Goal: Task Accomplishment & Management: Manage account settings

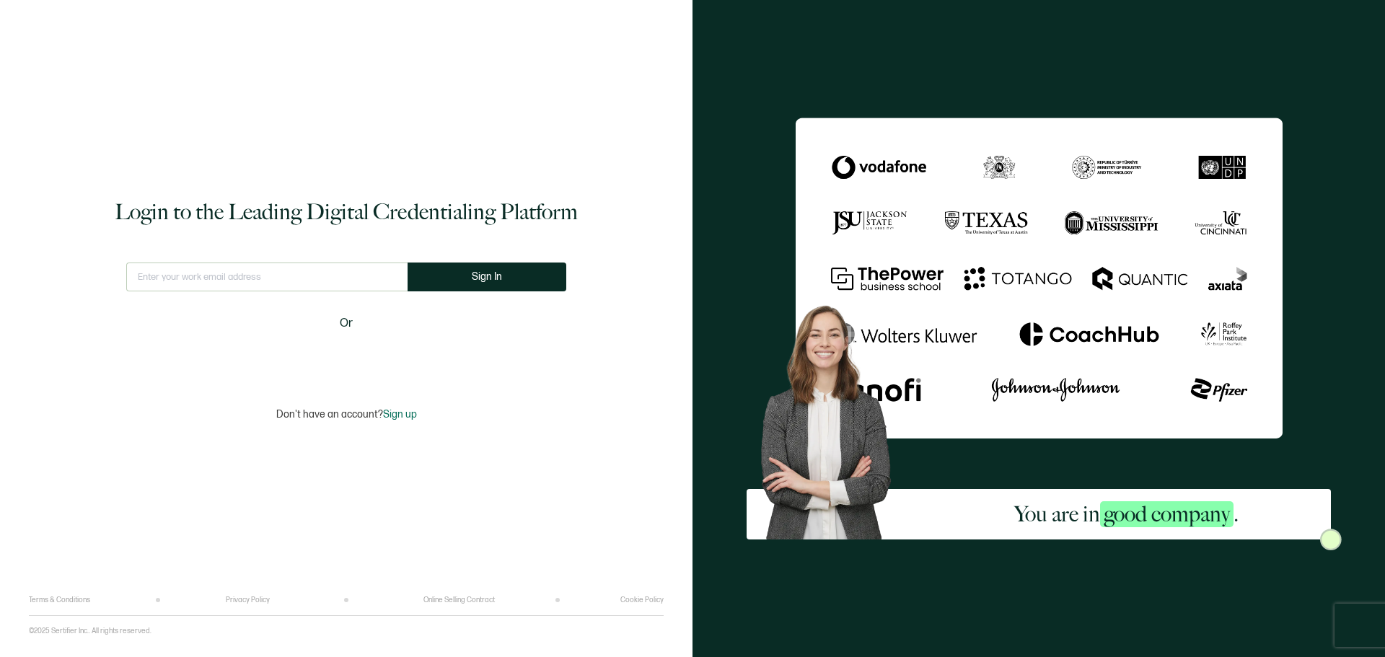
click at [270, 281] on input "text" at bounding box center [266, 277] width 281 height 29
type input "[EMAIL_ADDRESS][DOMAIN_NAME]"
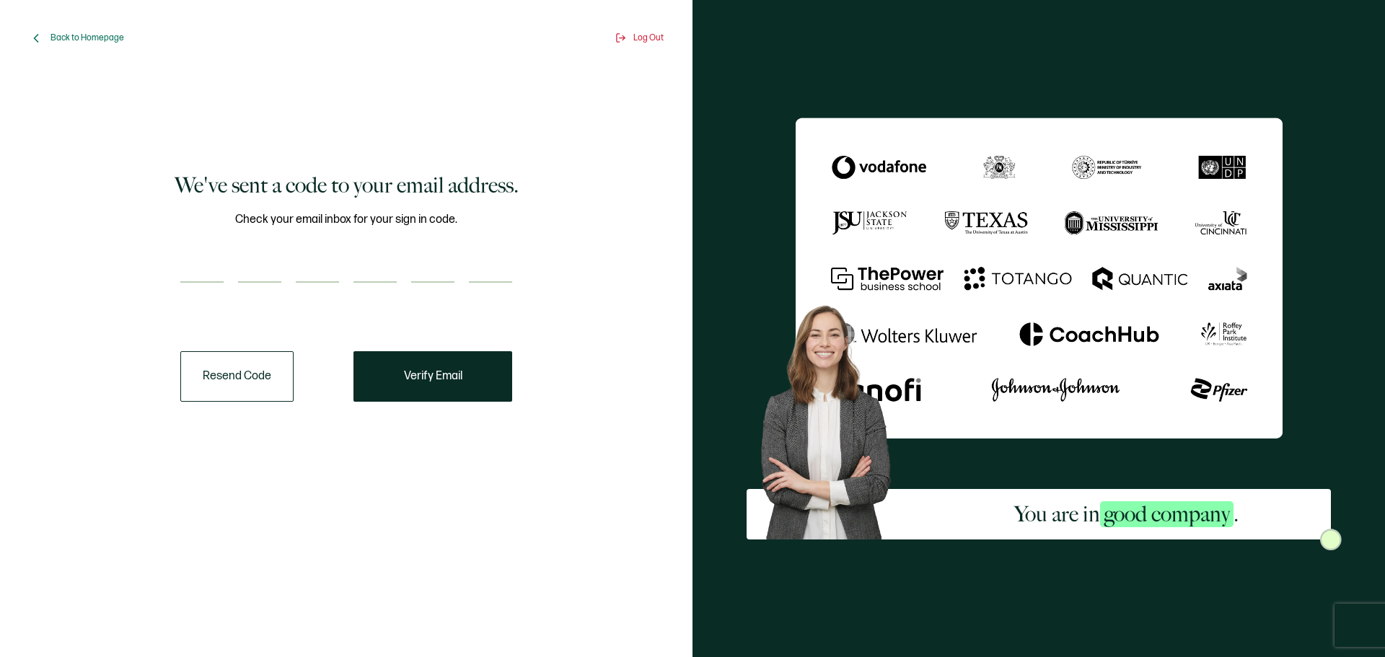
click at [190, 269] on input "number" at bounding box center [201, 268] width 43 height 29
type input "3"
type input "5"
type input "7"
type input "9"
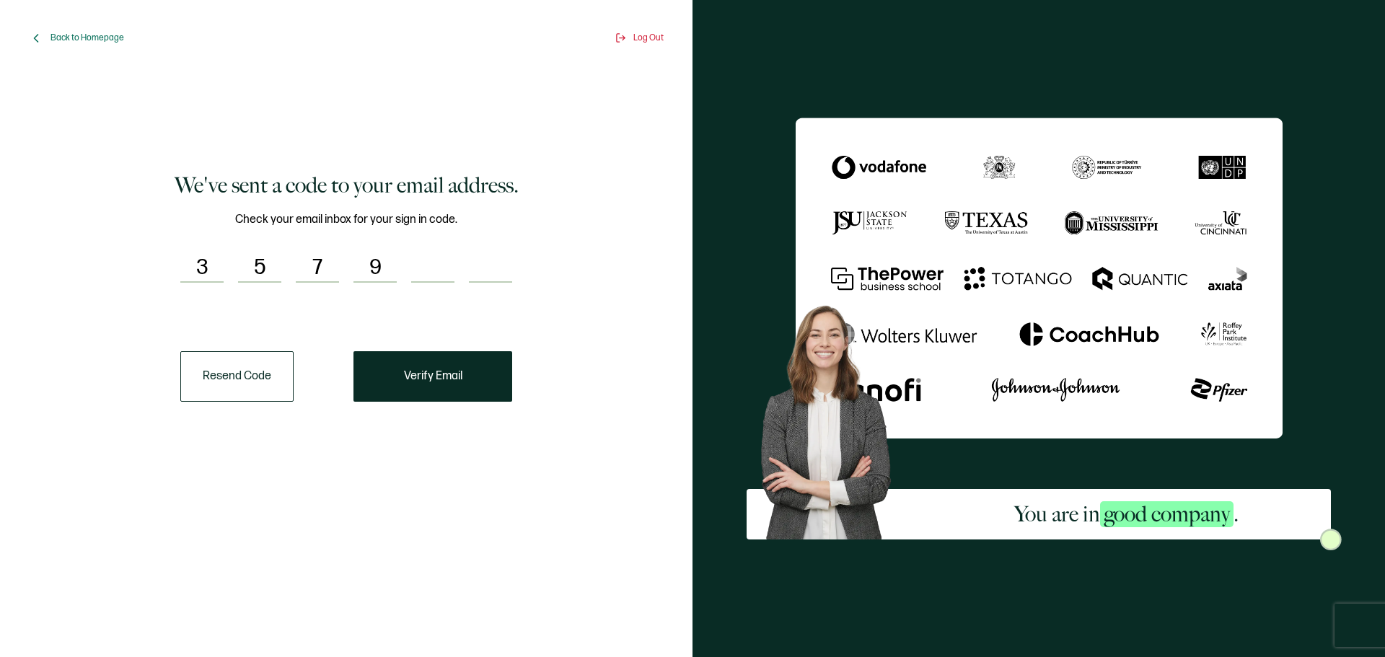
type input "9"
type input "1"
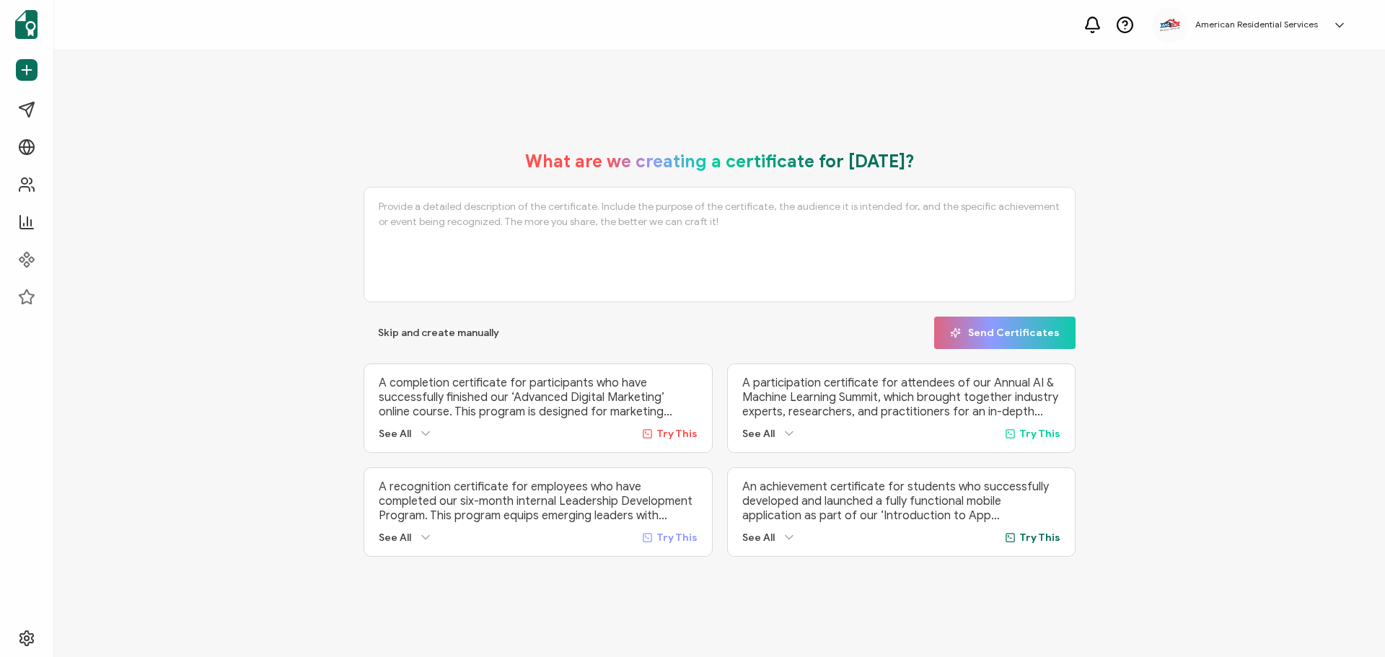
click at [1297, 30] on div "American Residential Services [PERSON_NAME] [EMAIL_ADDRESS][DOMAIN_NAME] ID: 39…" at bounding box center [1253, 25] width 202 height 36
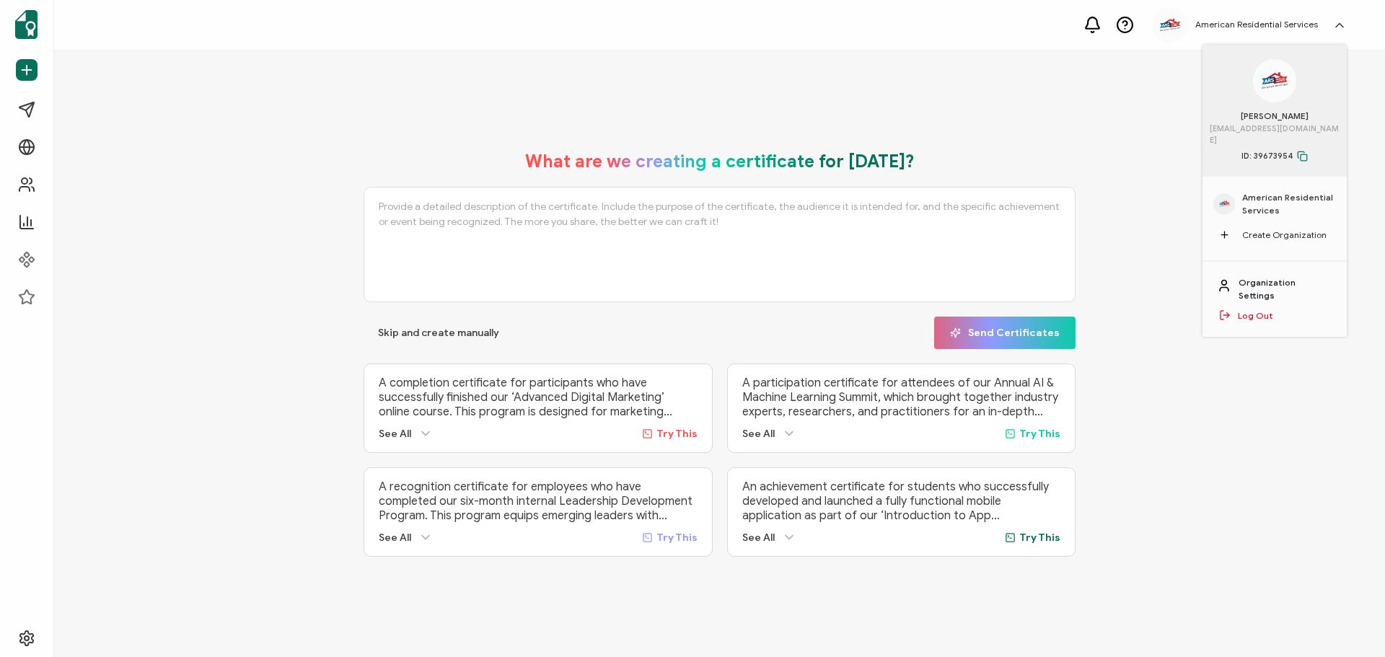
click at [1300, 276] on link "Organization Settings" at bounding box center [1285, 289] width 94 height 26
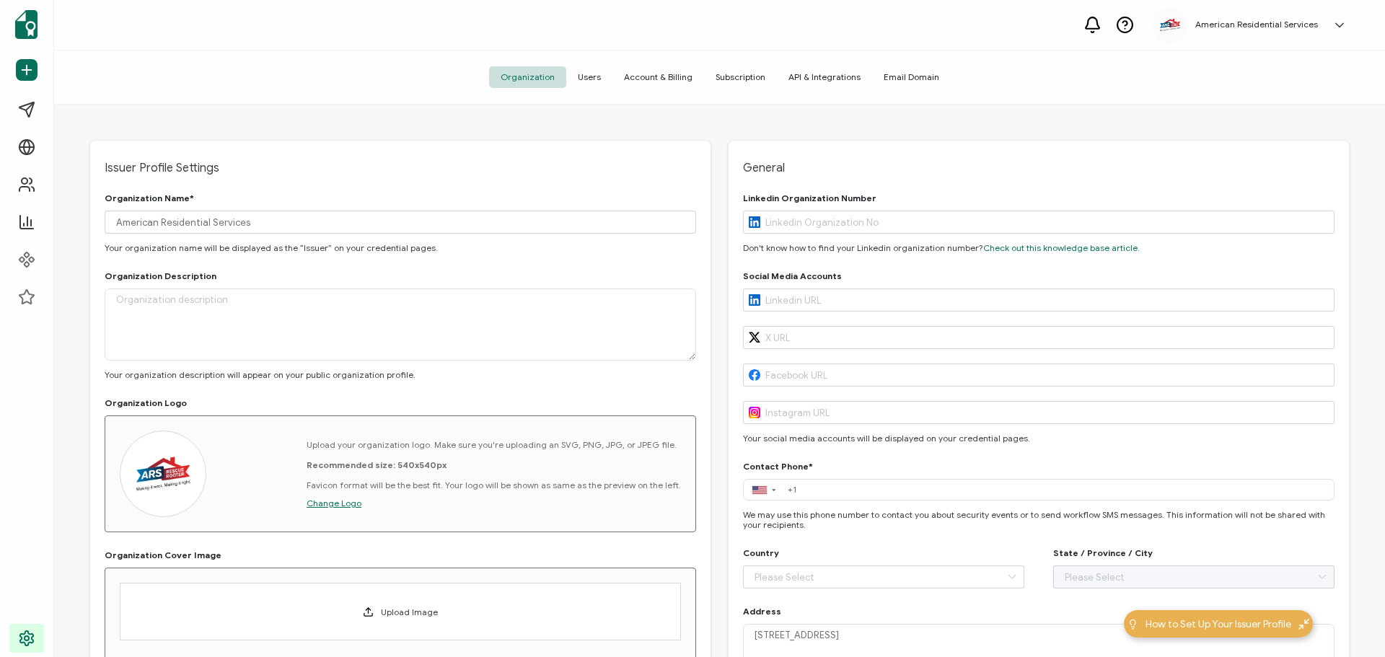
click at [589, 82] on span "Users" at bounding box center [589, 77] width 46 height 22
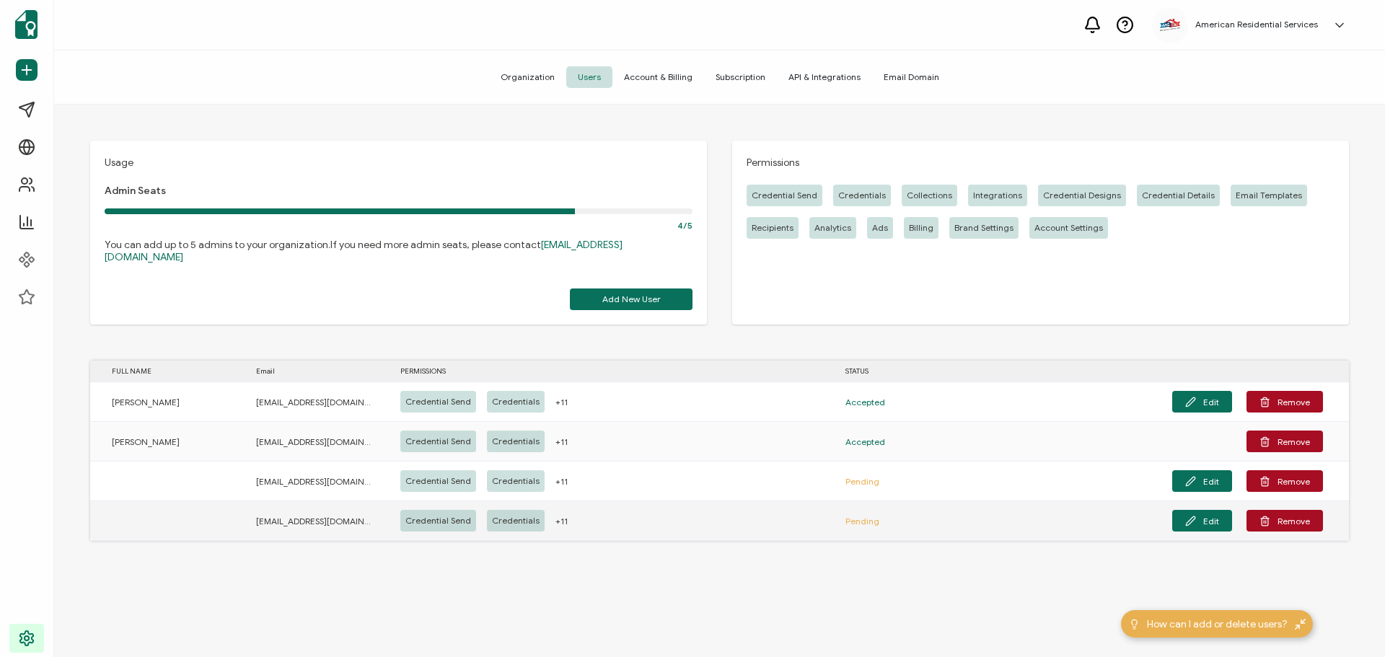
click at [868, 513] on span "Pending" at bounding box center [862, 521] width 34 height 17
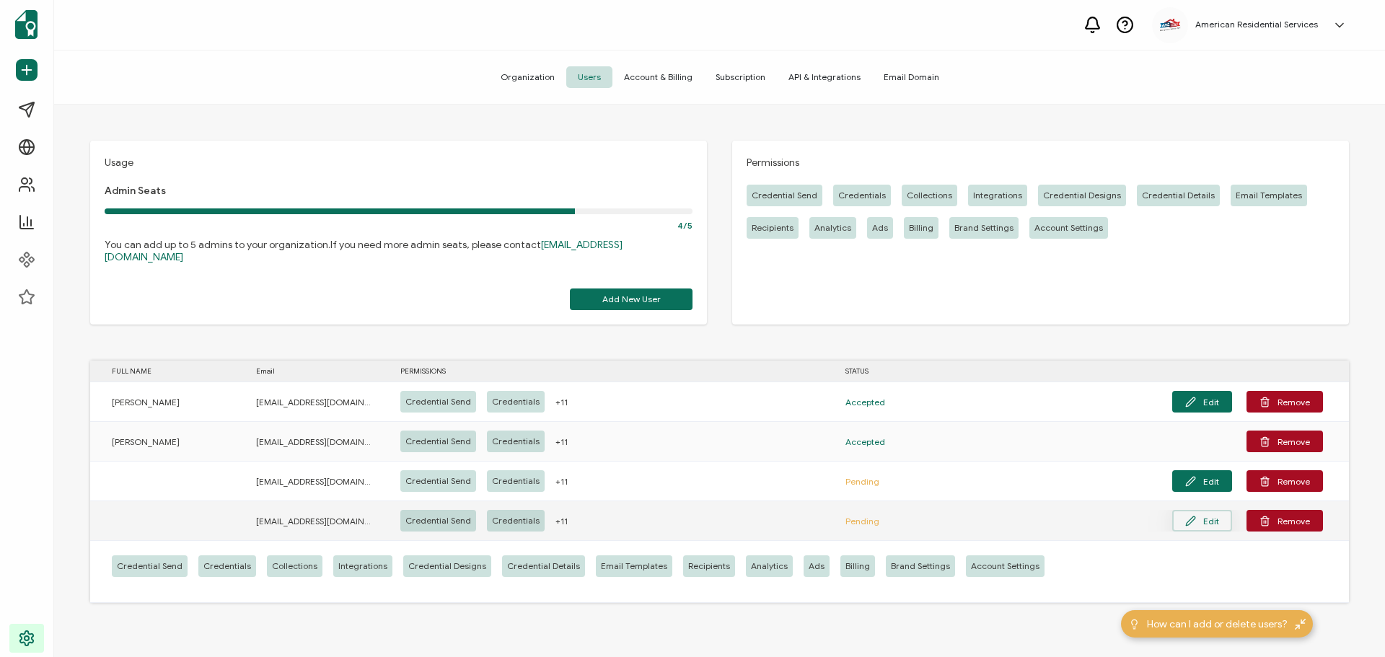
click at [1202, 514] on button "Edit" at bounding box center [1202, 521] width 60 height 22
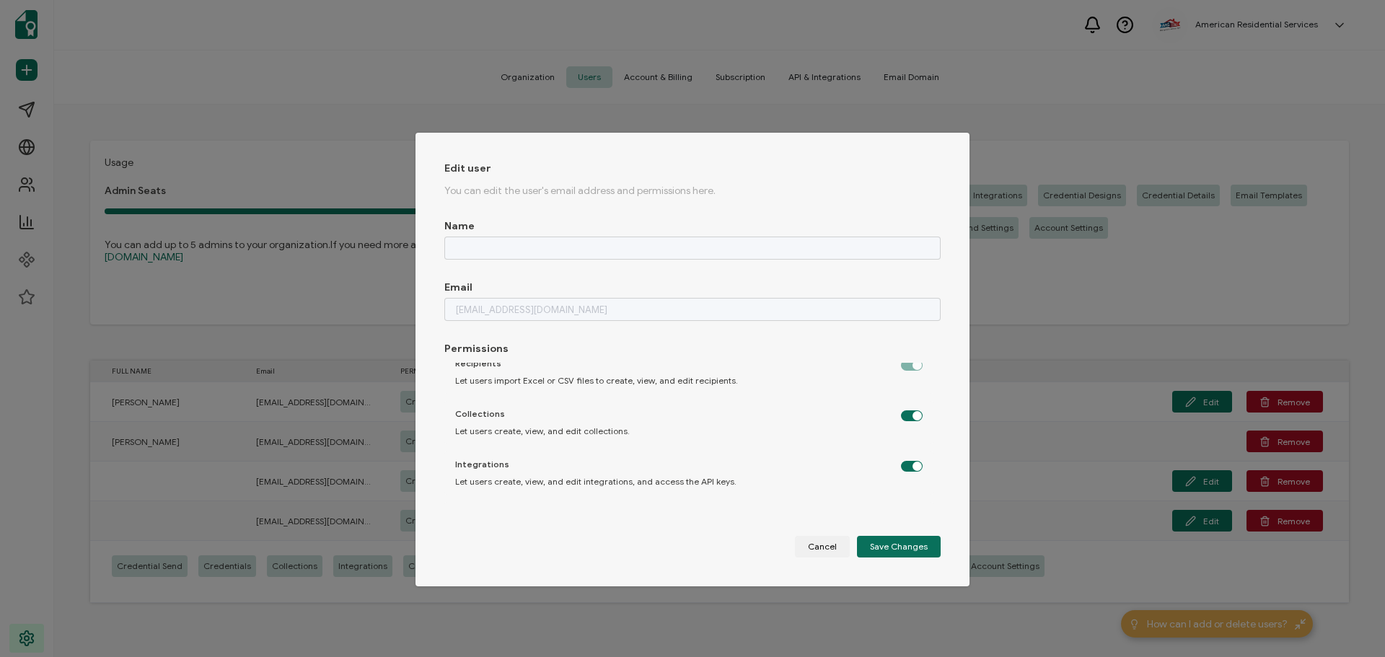
scroll to position [512, 0]
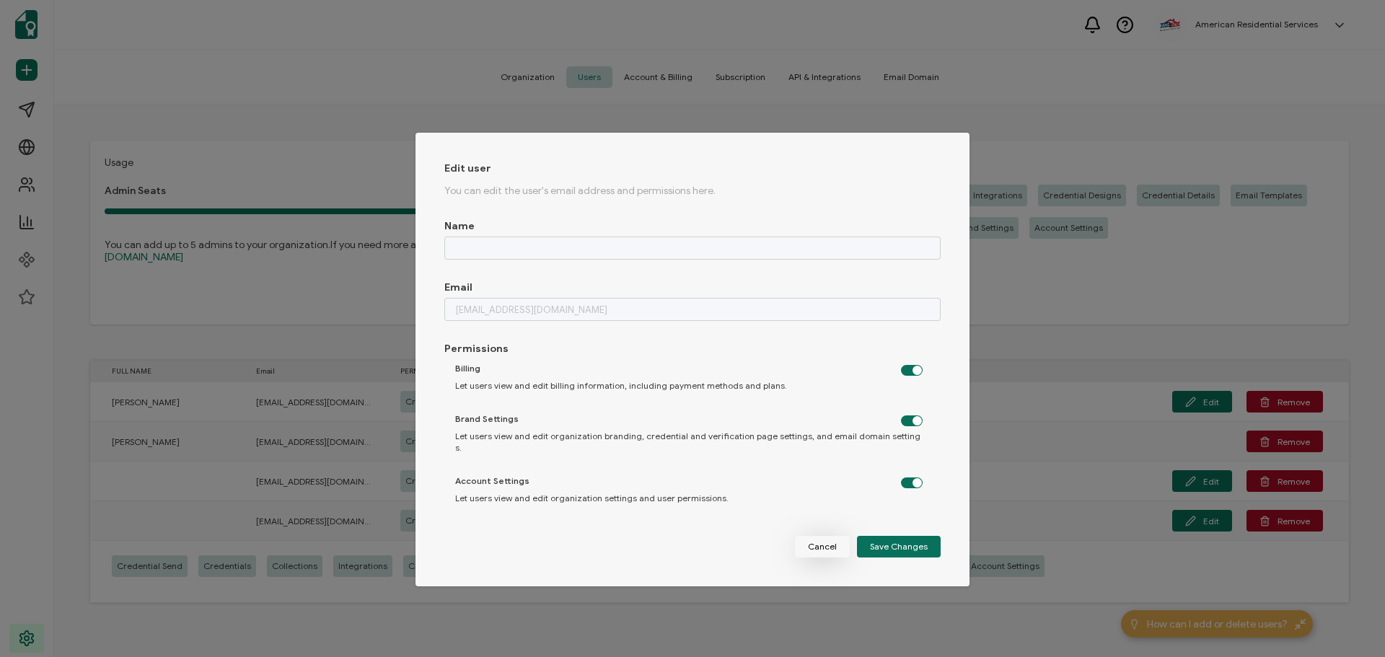
click at [838, 554] on button "Cancel" at bounding box center [822, 547] width 55 height 22
checkbox input "false"
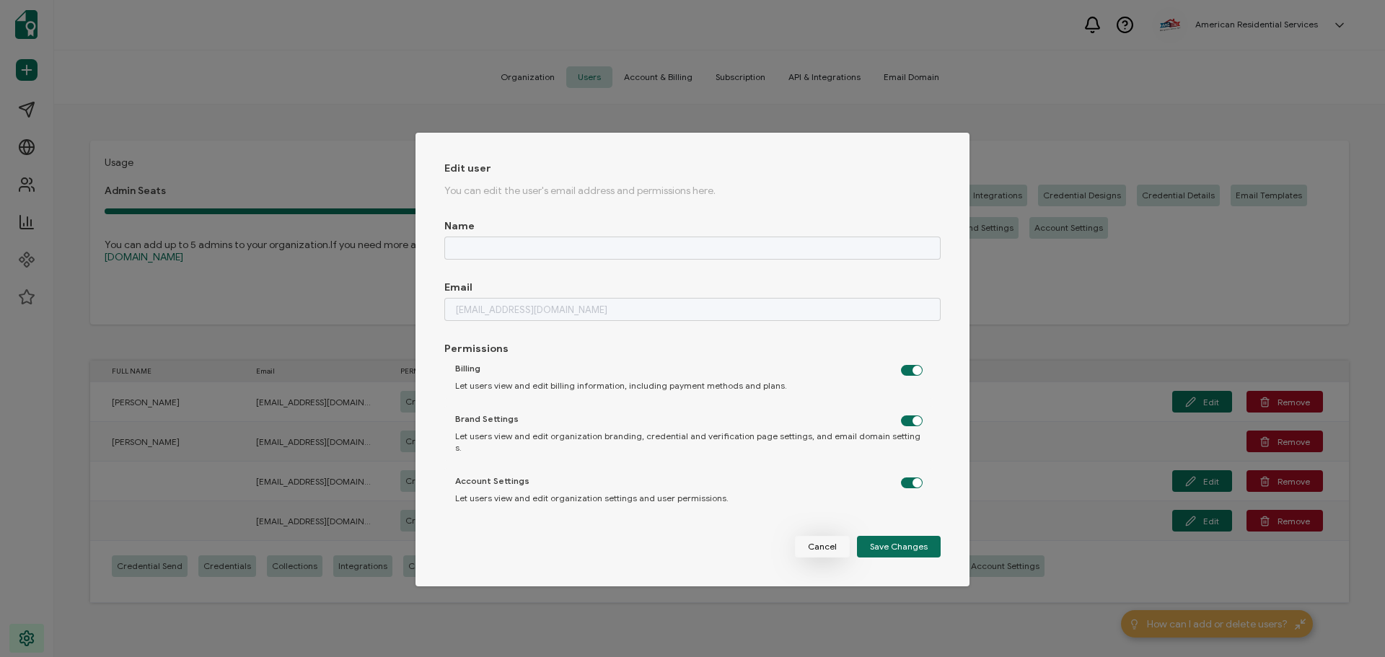
checkbox input "false"
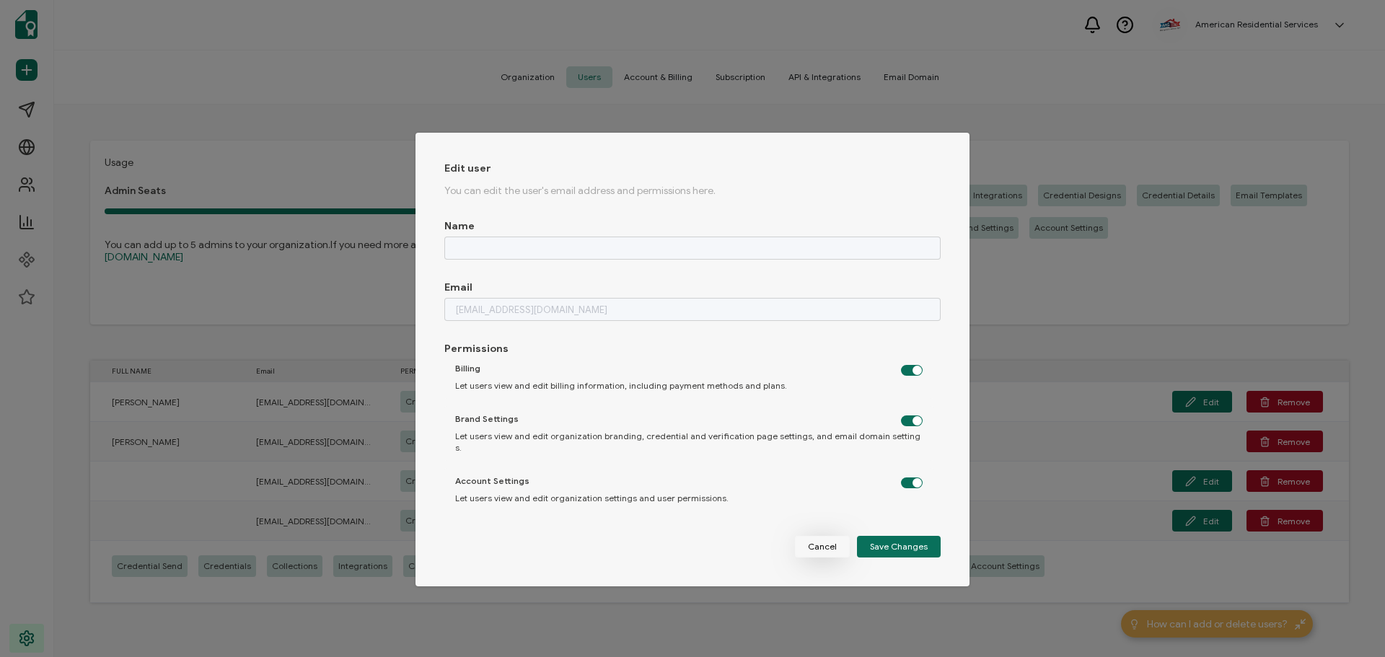
checkbox input "false"
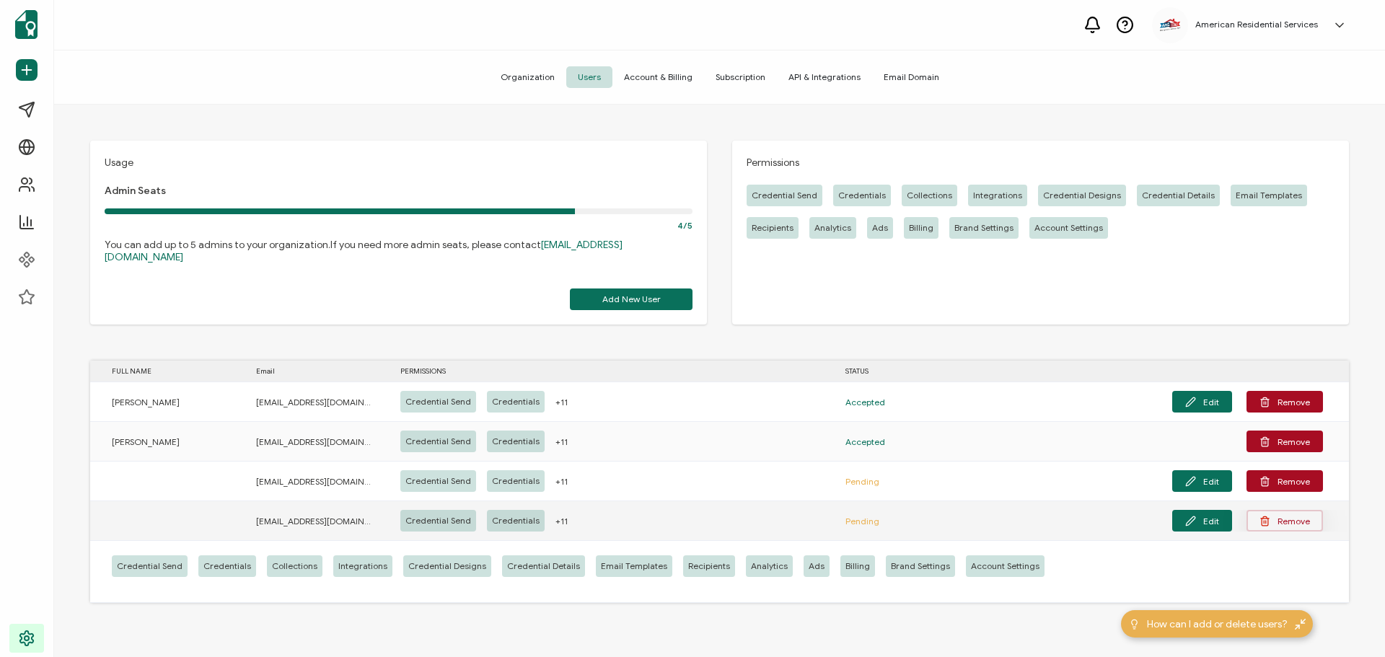
click at [1279, 511] on button "Remove" at bounding box center [1284, 521] width 76 height 22
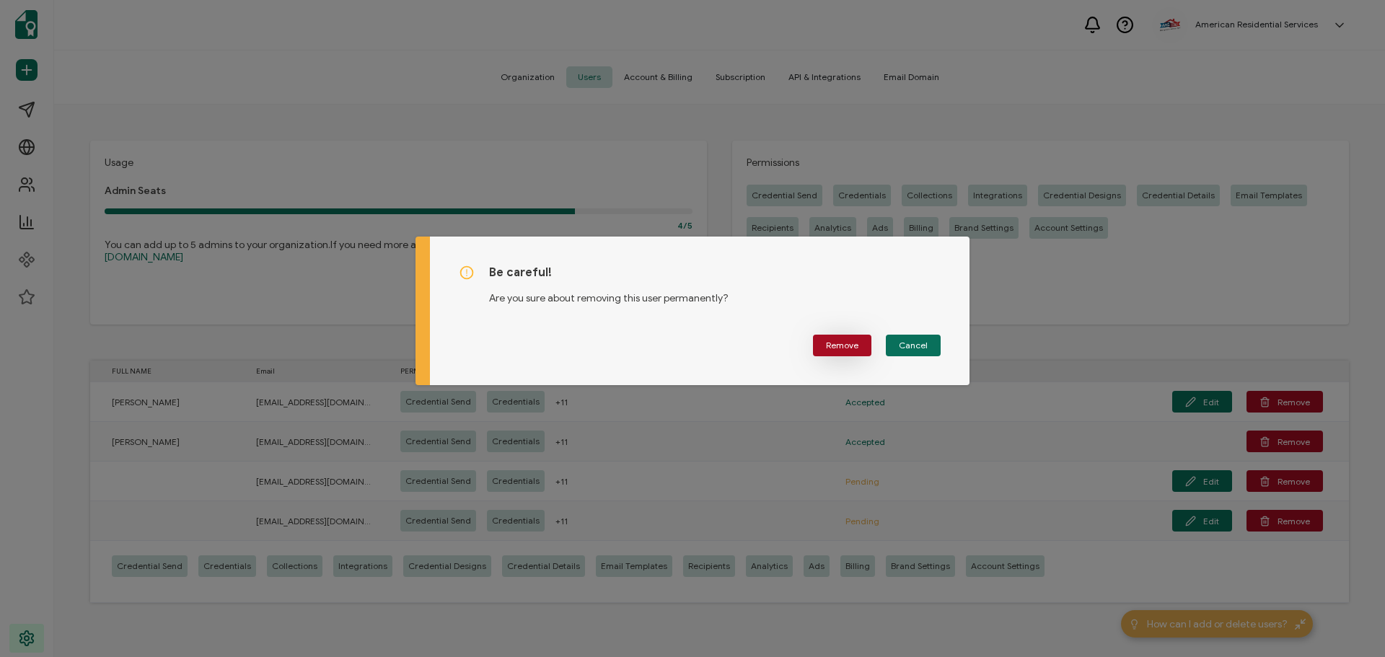
click at [835, 354] on button "Remove" at bounding box center [842, 346] width 58 height 22
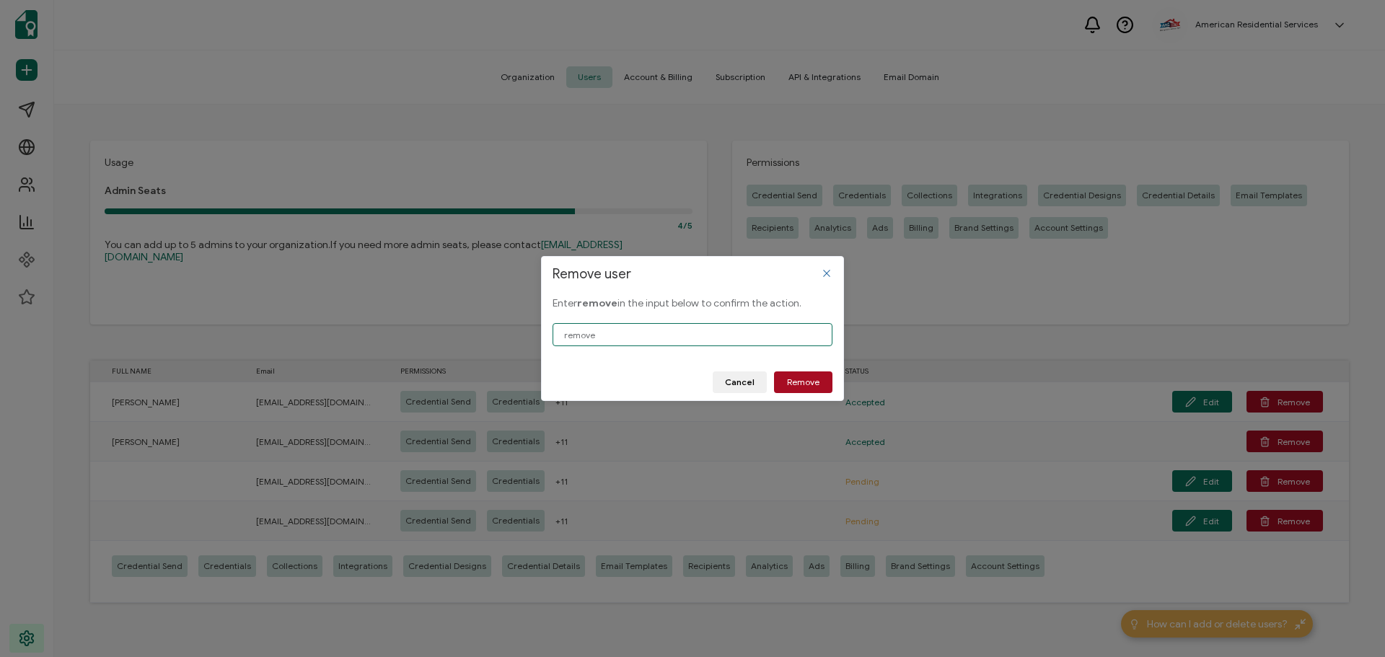
type input "remove"
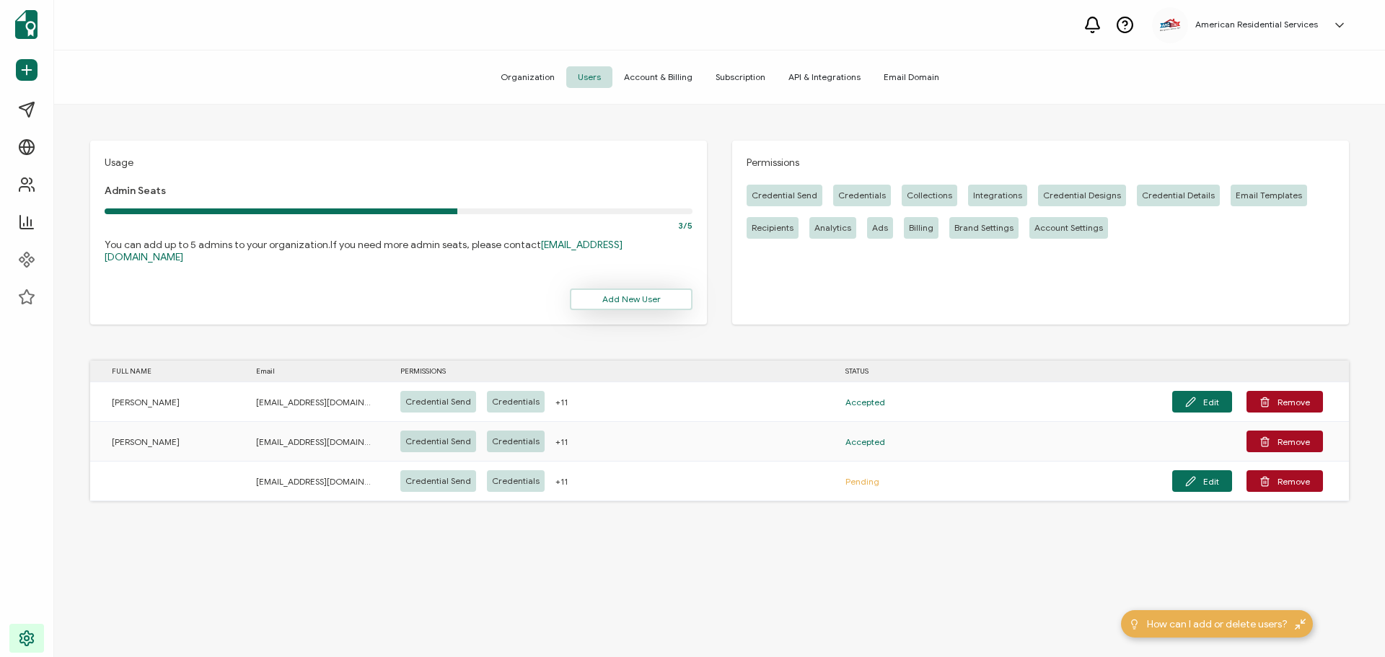
click at [614, 295] on span "Add New User" at bounding box center [631, 299] width 58 height 9
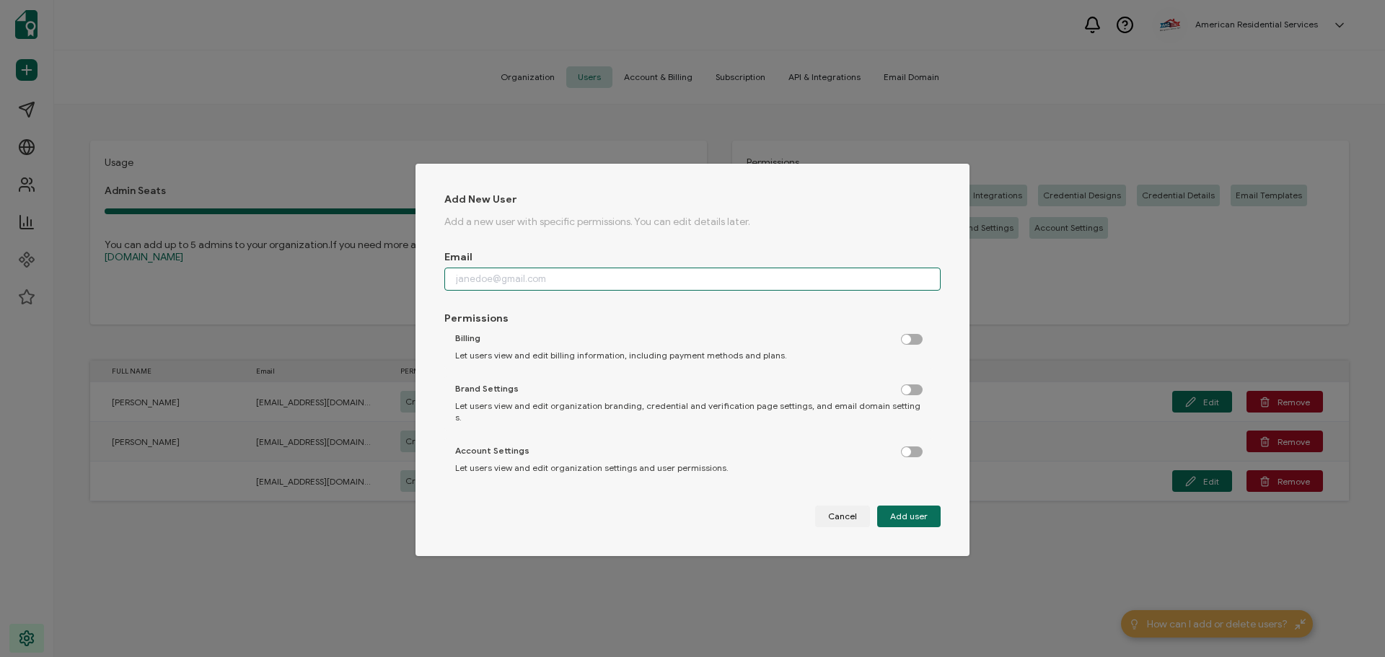
click at [524, 284] on input "dialog" at bounding box center [692, 279] width 496 height 23
type input "[EMAIL_ADDRESS][DOMAIN_NAME]"
click at [908, 446] on label "dialog" at bounding box center [919, 448] width 36 height 4
click at [908, 448] on input "dialog" at bounding box center [912, 452] width 9 height 9
checkbox input "true"
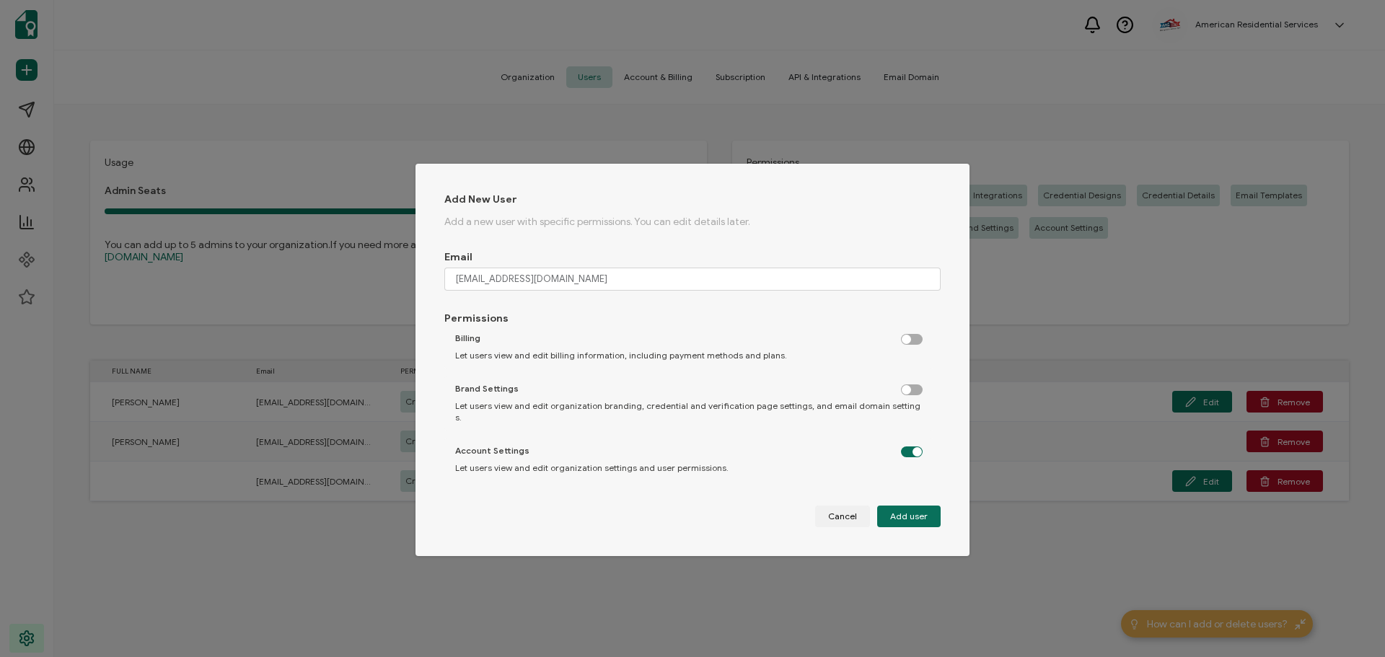
click at [904, 388] on label "dialog" at bounding box center [919, 386] width 36 height 4
click at [908, 390] on input "dialog" at bounding box center [912, 390] width 9 height 9
checkbox input "true"
click at [904, 338] on label "dialog" at bounding box center [919, 336] width 36 height 4
click at [908, 338] on input "dialog" at bounding box center [912, 339] width 9 height 9
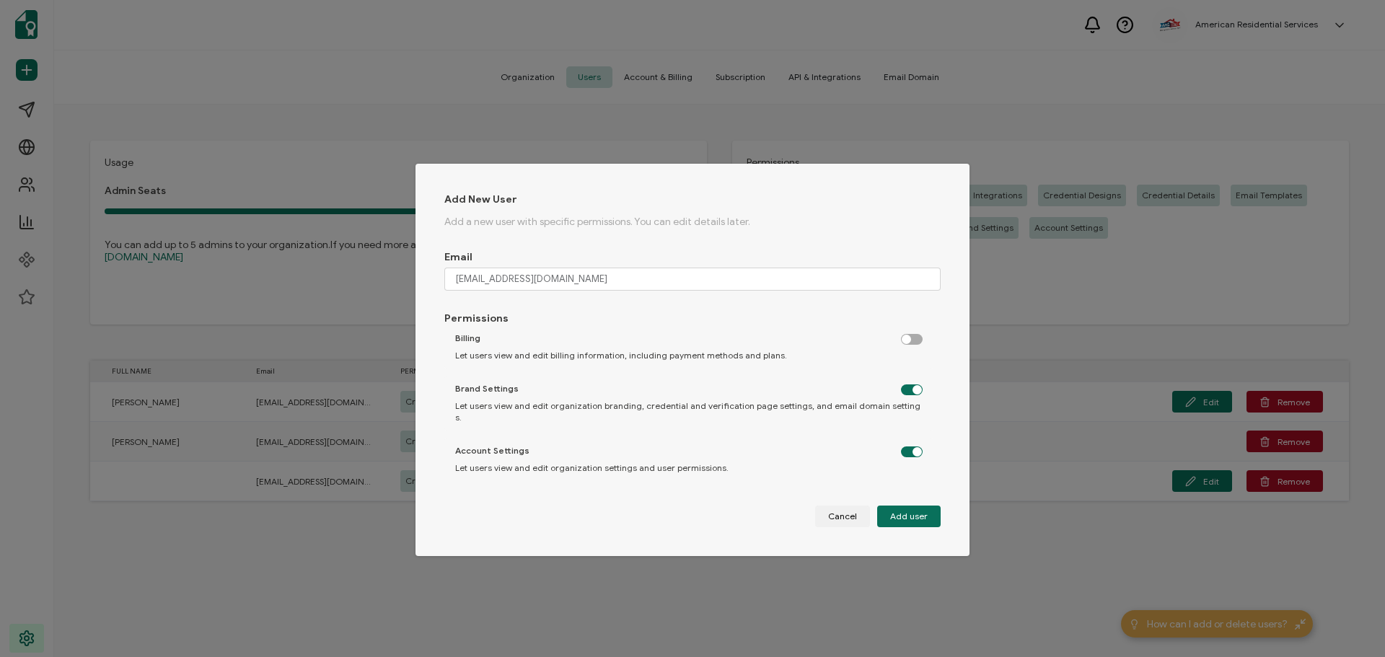
checkbox input "true"
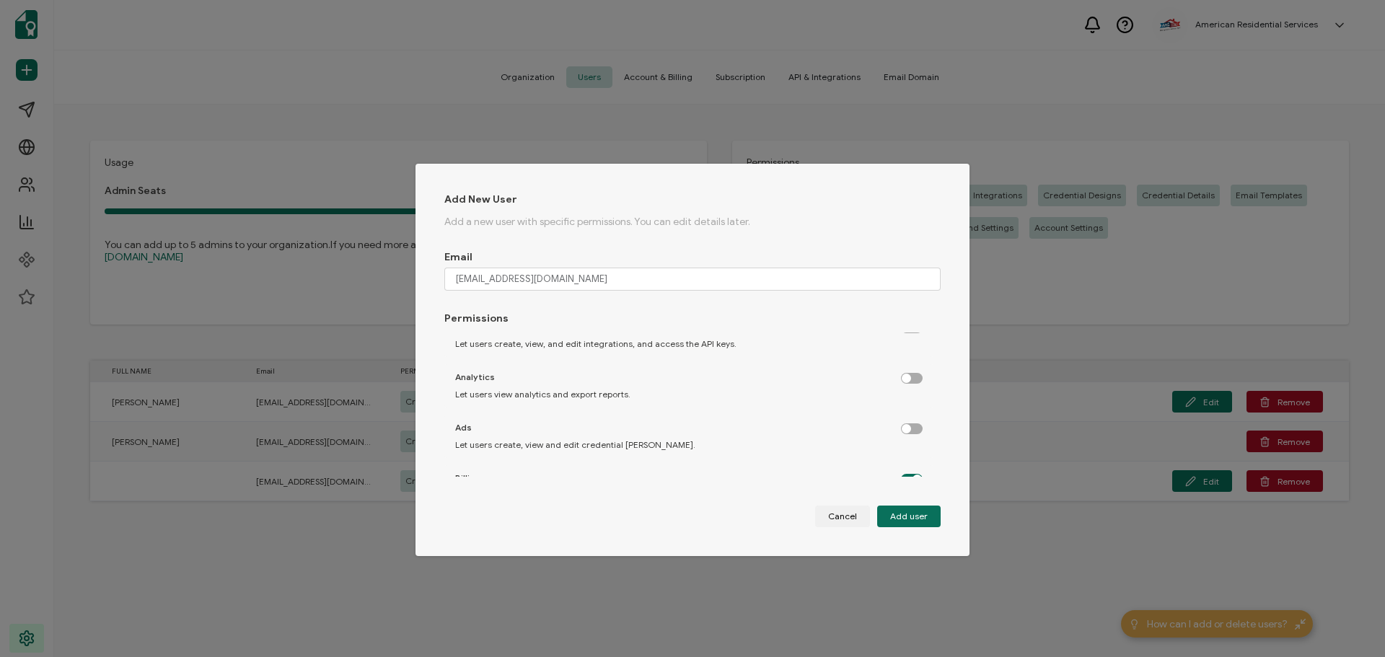
scroll to position [368, 0]
click at [904, 431] on label "dialog" at bounding box center [919, 430] width 36 height 4
click at [908, 437] on input "dialog" at bounding box center [912, 433] width 9 height 9
checkbox input "true"
click at [905, 381] on label "dialog" at bounding box center [919, 379] width 36 height 4
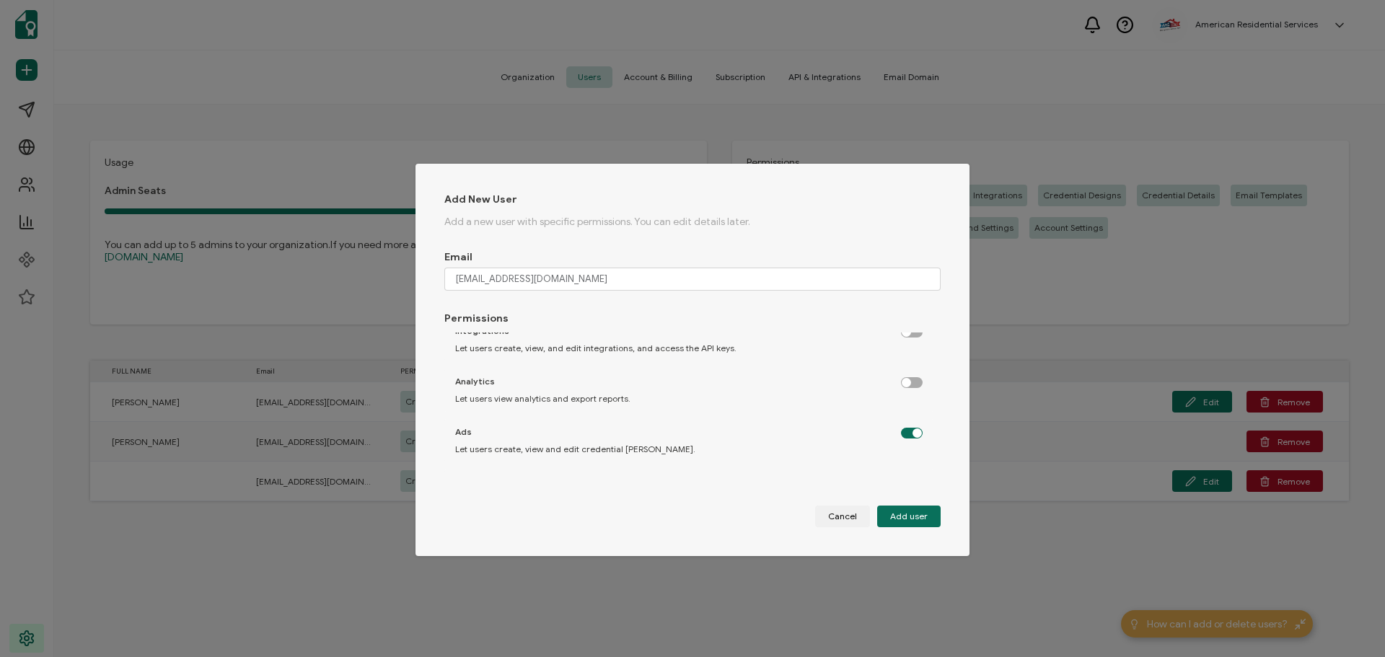
click at [908, 382] on input "dialog" at bounding box center [912, 383] width 9 height 9
checkbox input "true"
click at [906, 330] on label "dialog" at bounding box center [919, 329] width 36 height 4
click at [908, 334] on input "dialog" at bounding box center [912, 332] width 9 height 9
checkbox input "true"
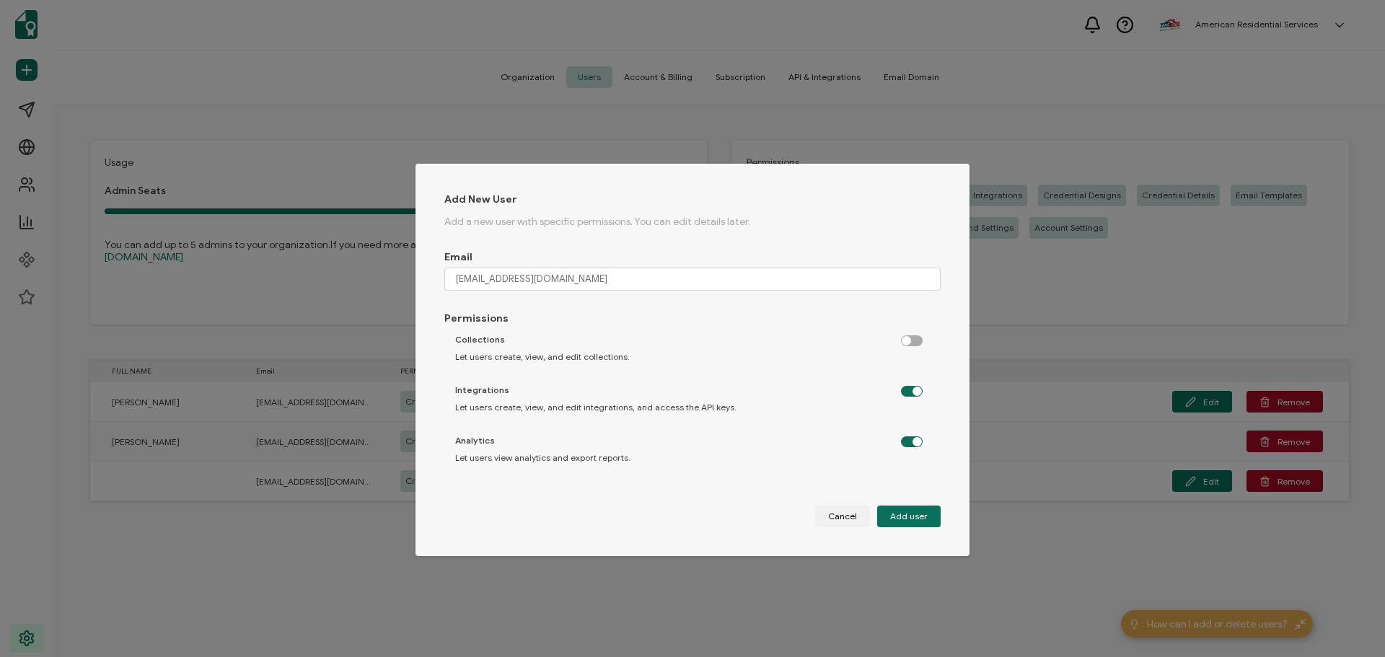
scroll to position [148, 0]
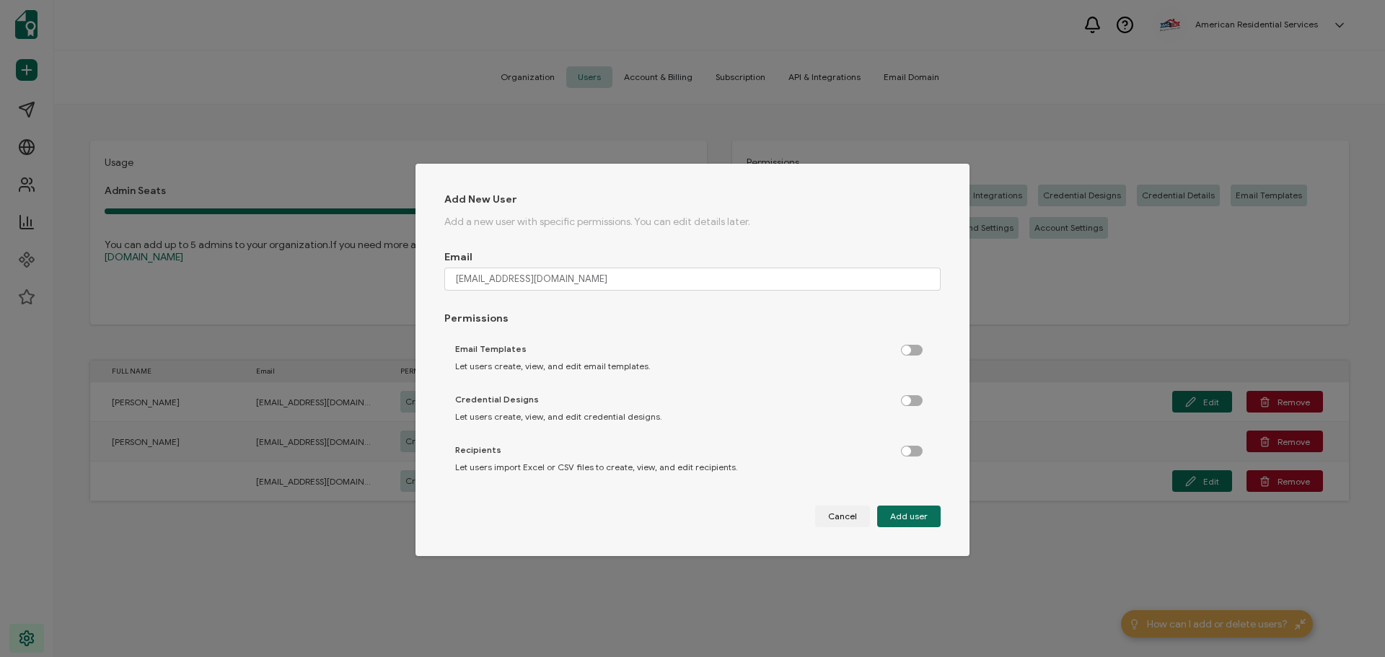
click at [911, 449] on label "dialog" at bounding box center [919, 448] width 36 height 4
click at [911, 449] on input "dialog" at bounding box center [912, 451] width 9 height 9
checkbox input "true"
click at [904, 399] on label "dialog" at bounding box center [919, 397] width 36 height 4
click at [908, 405] on input "dialog" at bounding box center [912, 401] width 9 height 9
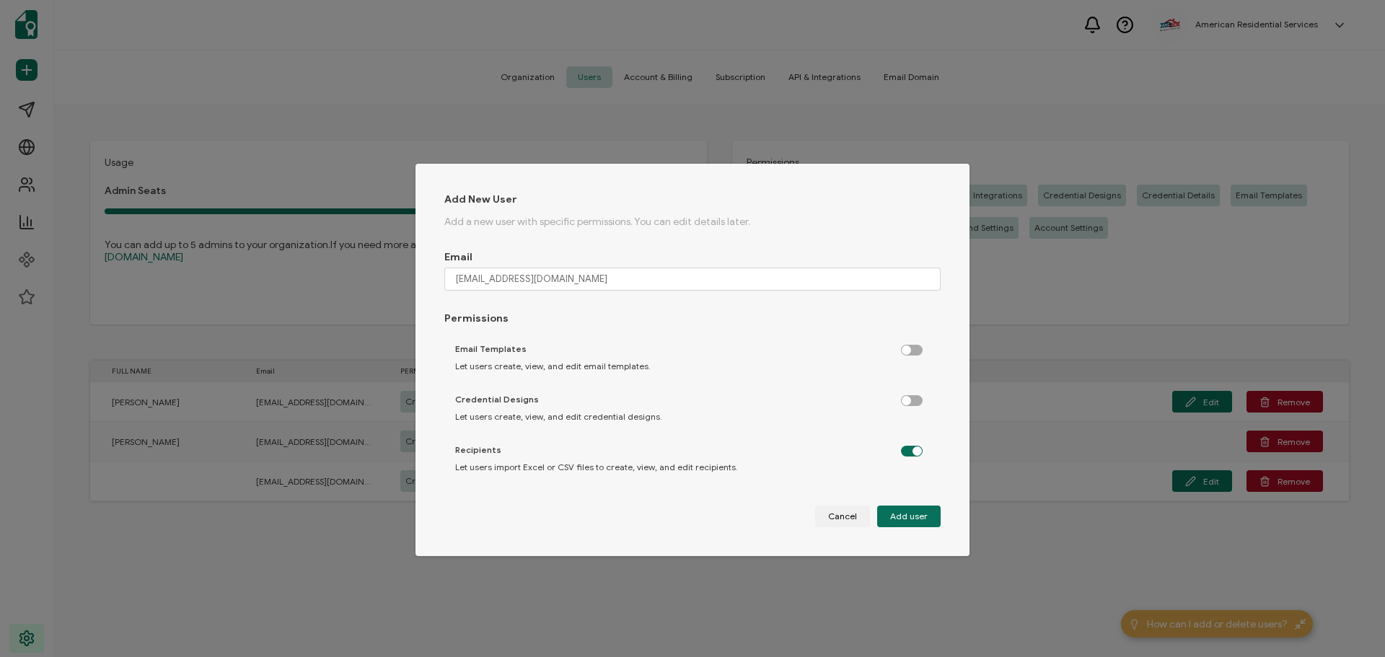
checkbox input "true"
click at [908, 345] on label "dialog" at bounding box center [919, 347] width 36 height 4
click at [908, 346] on input "dialog" at bounding box center [912, 350] width 9 height 9
checkbox input "true"
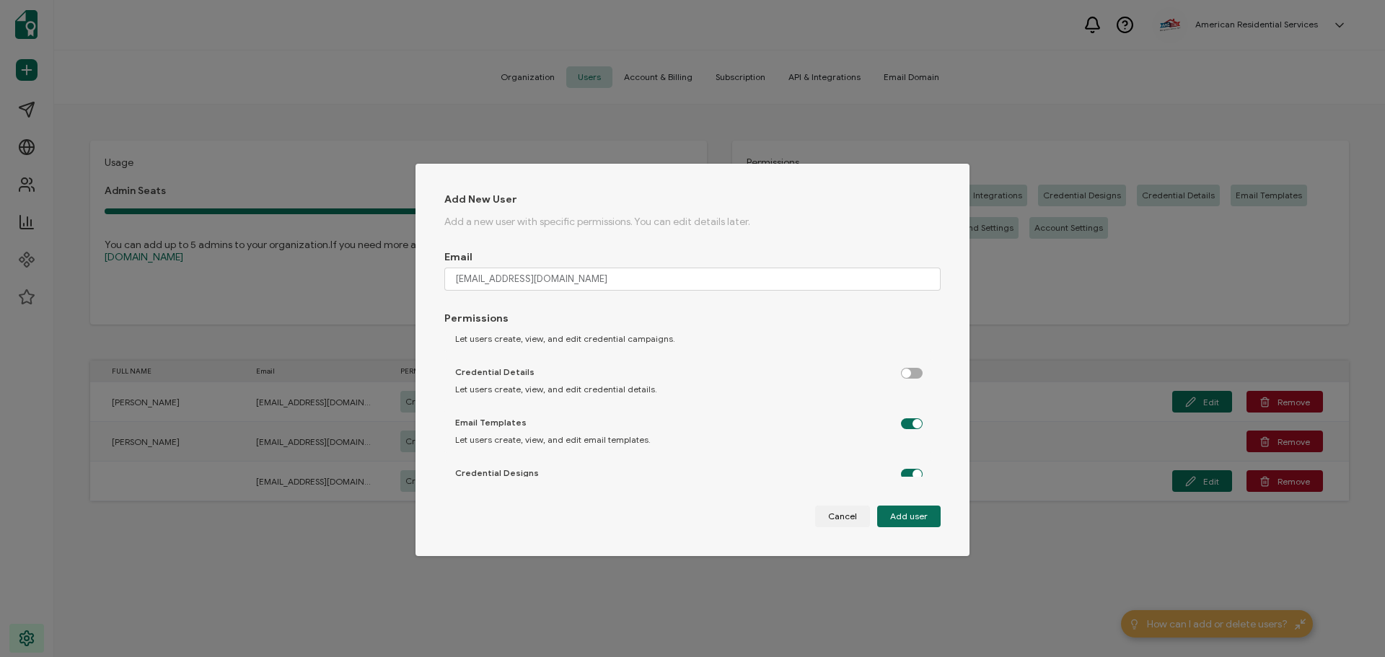
scroll to position [0, 0]
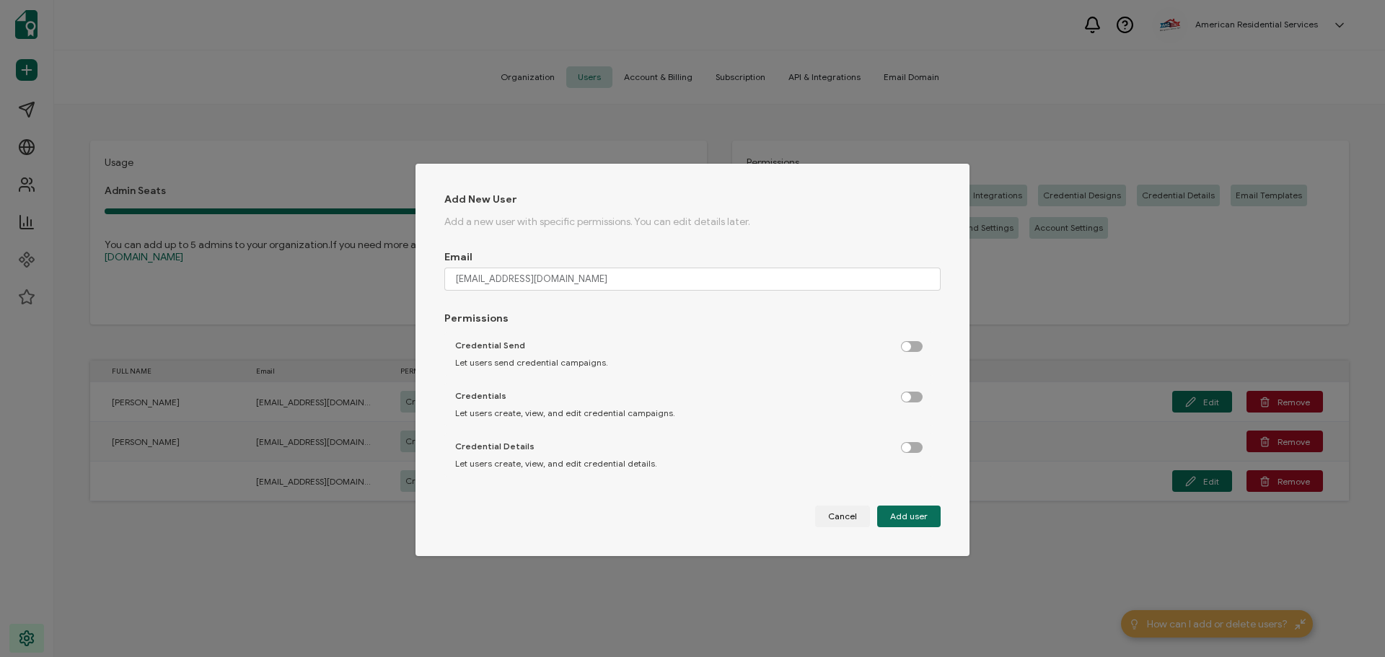
click at [908, 446] on label "dialog" at bounding box center [919, 444] width 36 height 4
click at [908, 447] on input "dialog" at bounding box center [912, 448] width 9 height 9
checkbox input "true"
click at [901, 395] on label "dialog" at bounding box center [919, 394] width 36 height 4
click at [908, 397] on input "dialog" at bounding box center [912, 397] width 9 height 9
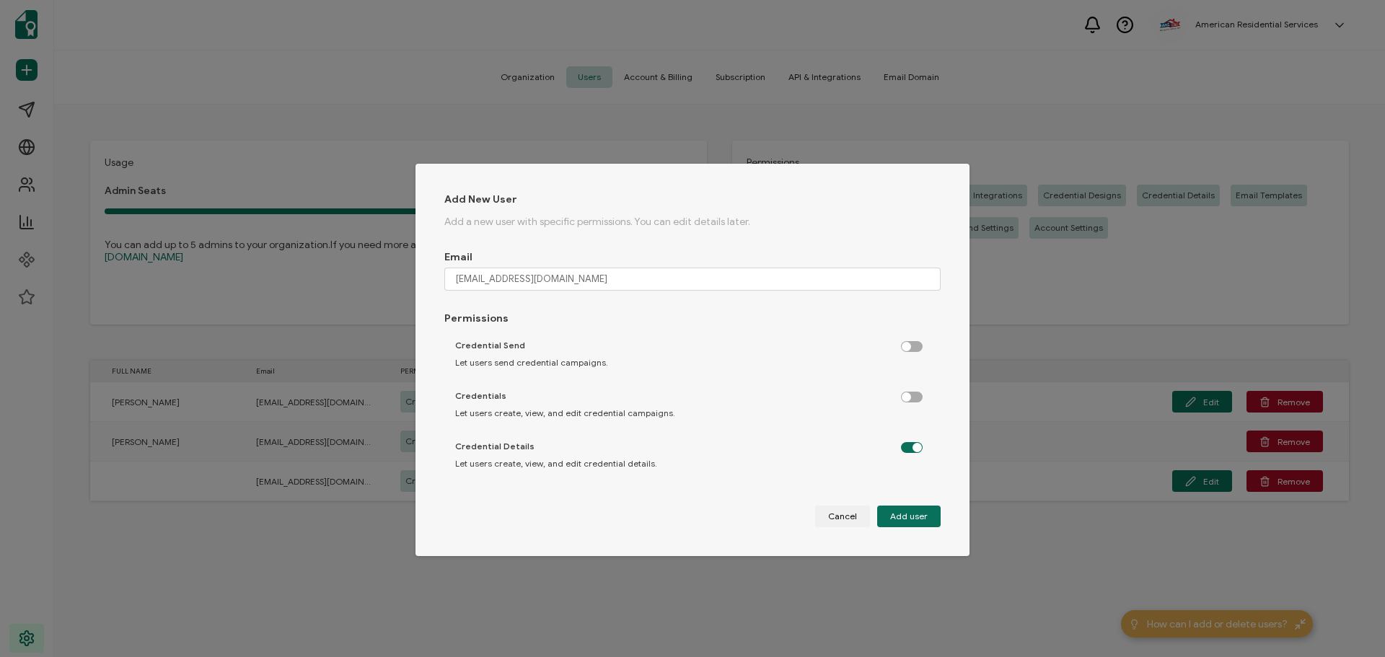
checkbox input "true"
click at [909, 345] on label "dialog" at bounding box center [919, 343] width 36 height 4
click at [909, 349] on input "dialog" at bounding box center [912, 347] width 9 height 9
checkbox input "true"
click at [894, 518] on span "Add user" at bounding box center [909, 516] width 38 height 9
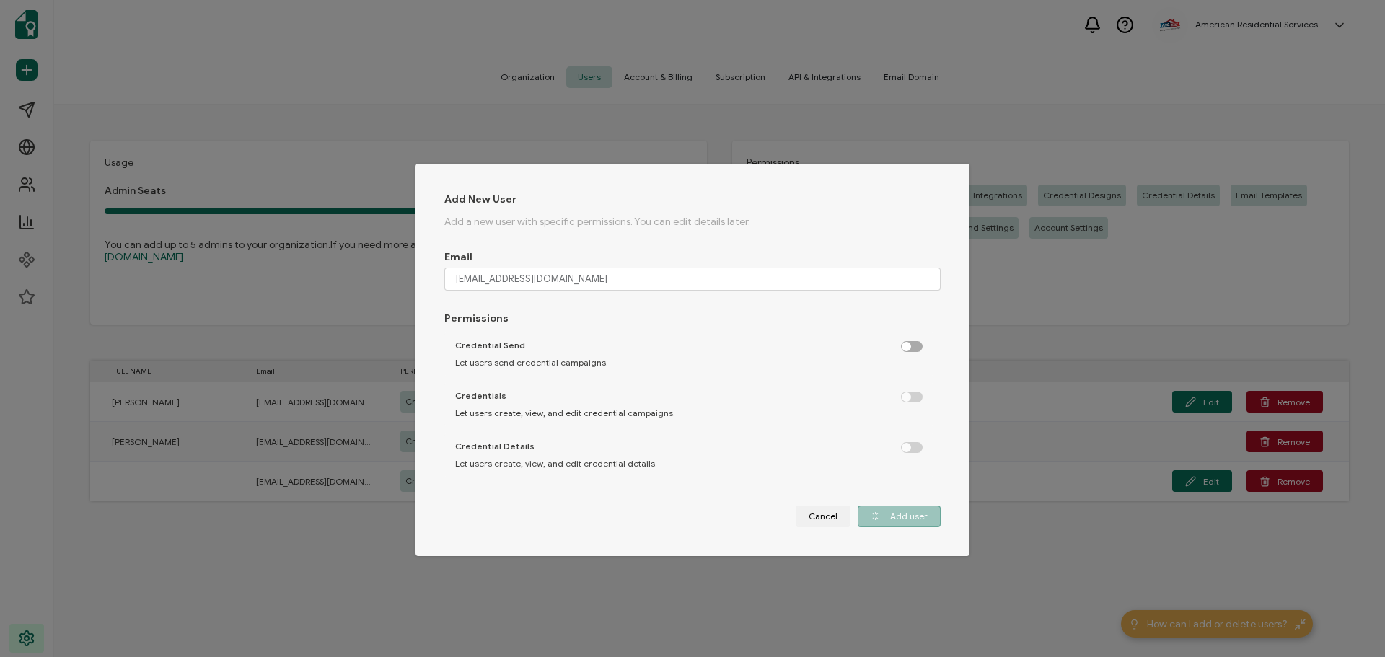
checkbox input "false"
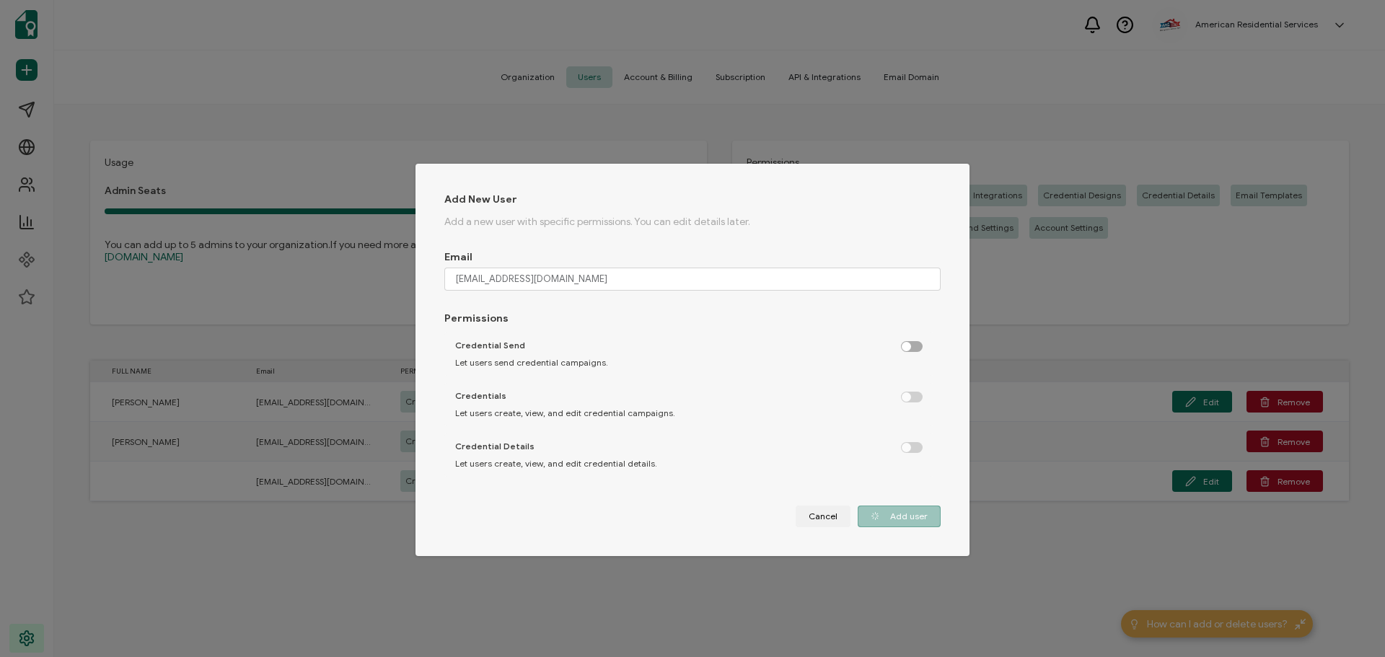
checkbox input "false"
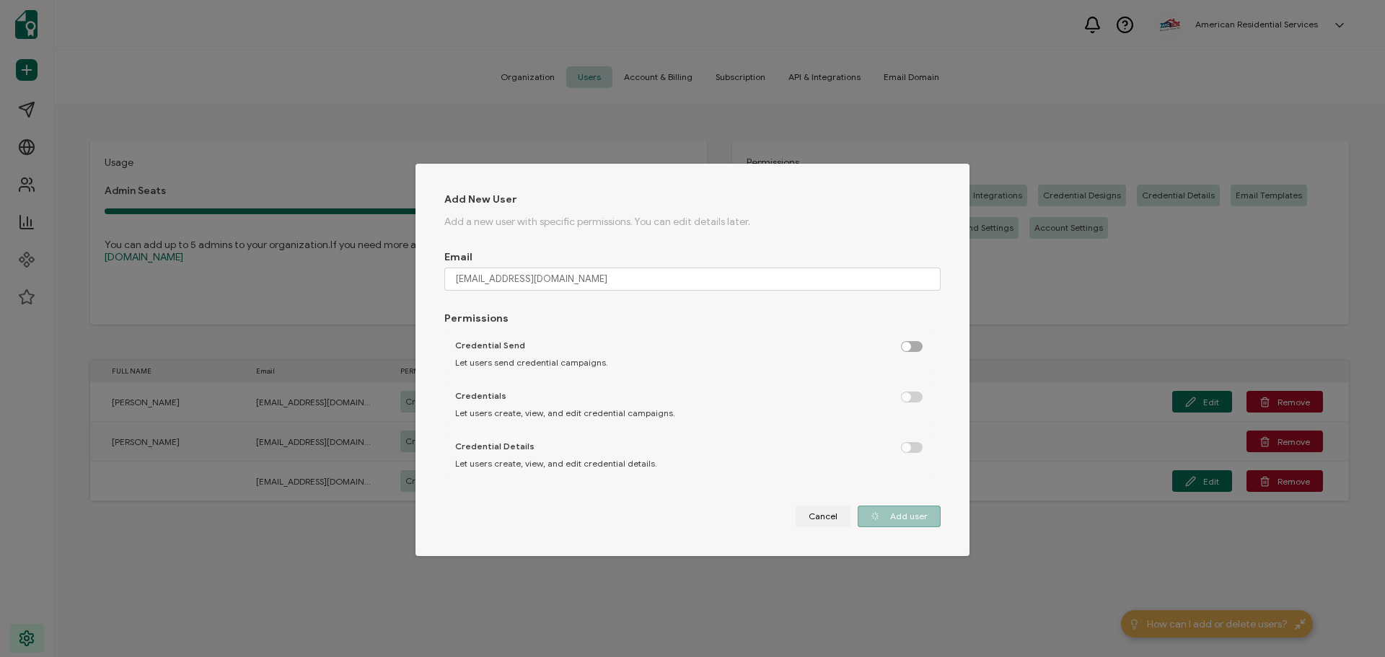
checkbox input "false"
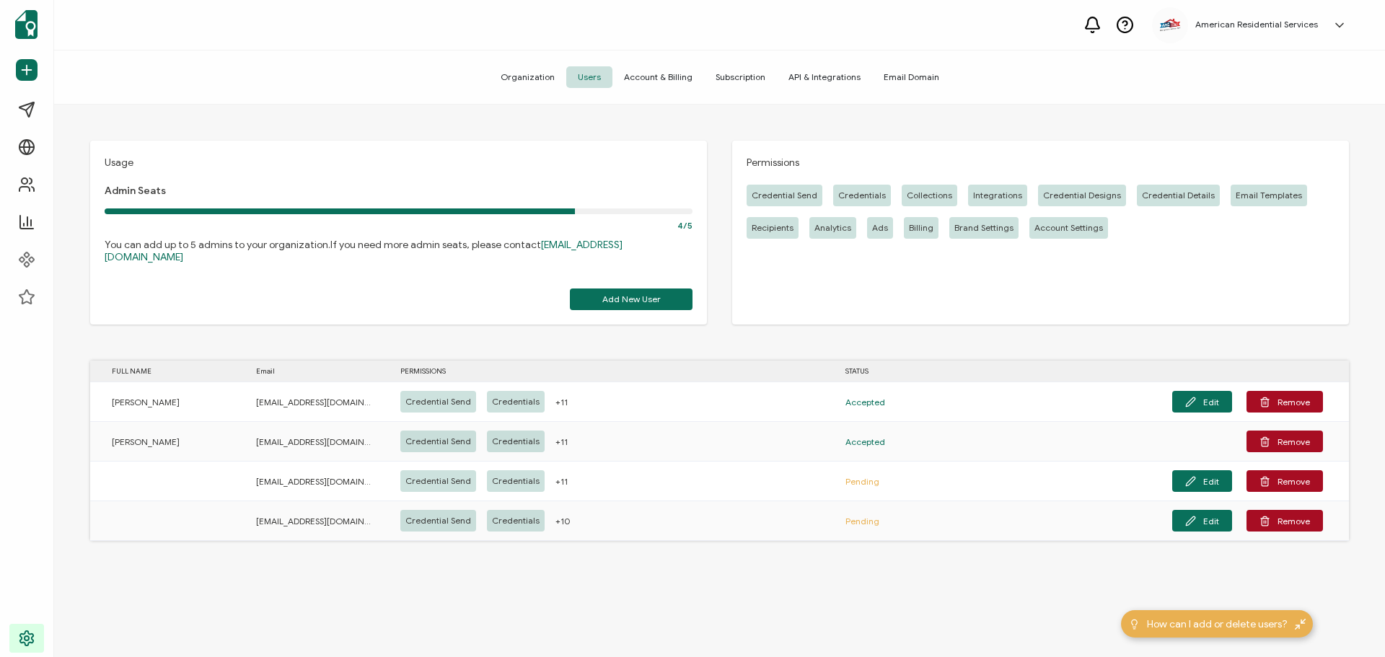
click at [659, 85] on span "Account & Billing" at bounding box center [658, 77] width 92 height 22
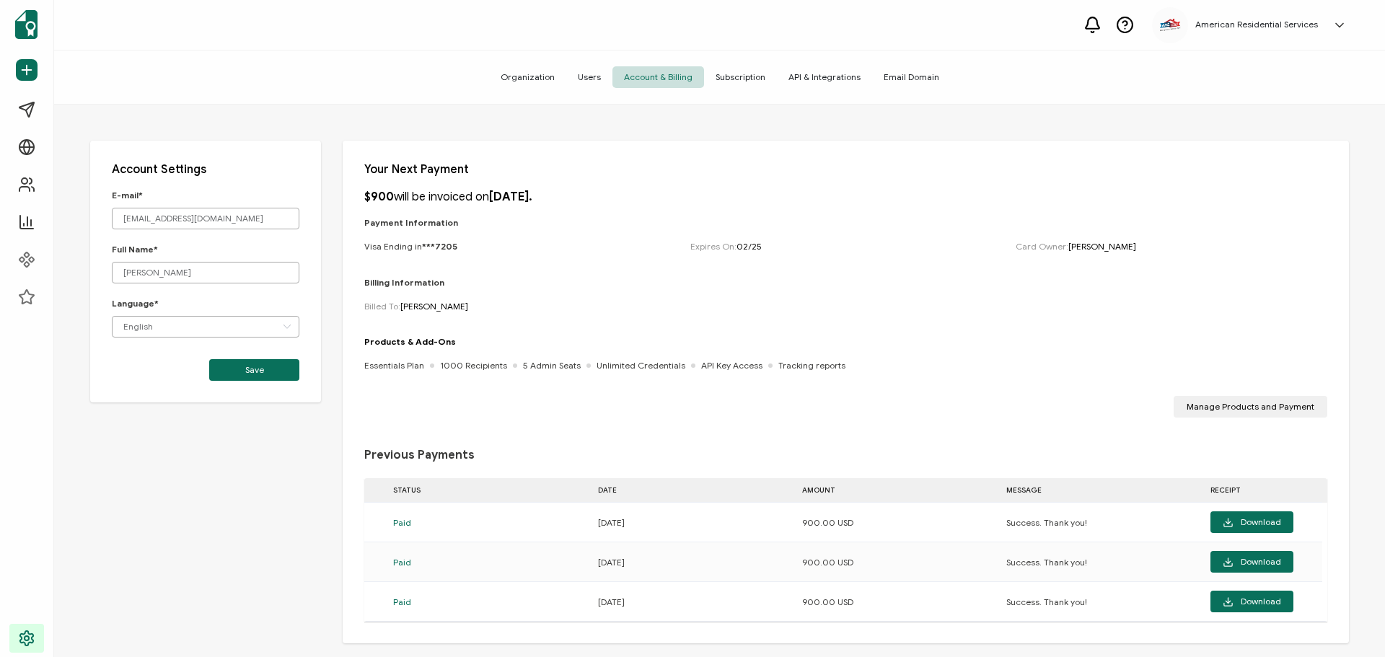
click at [746, 81] on span "Subscription" at bounding box center [740, 77] width 73 height 22
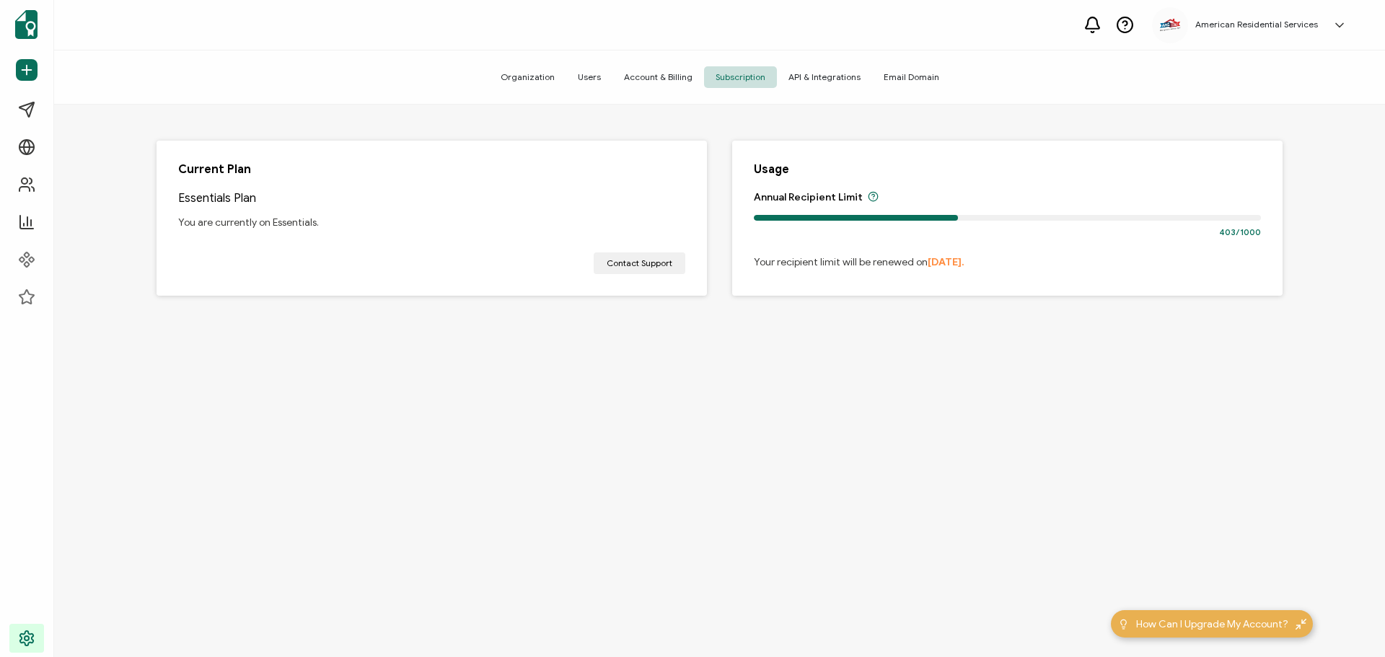
click at [655, 83] on span "Account & Billing" at bounding box center [658, 77] width 92 height 22
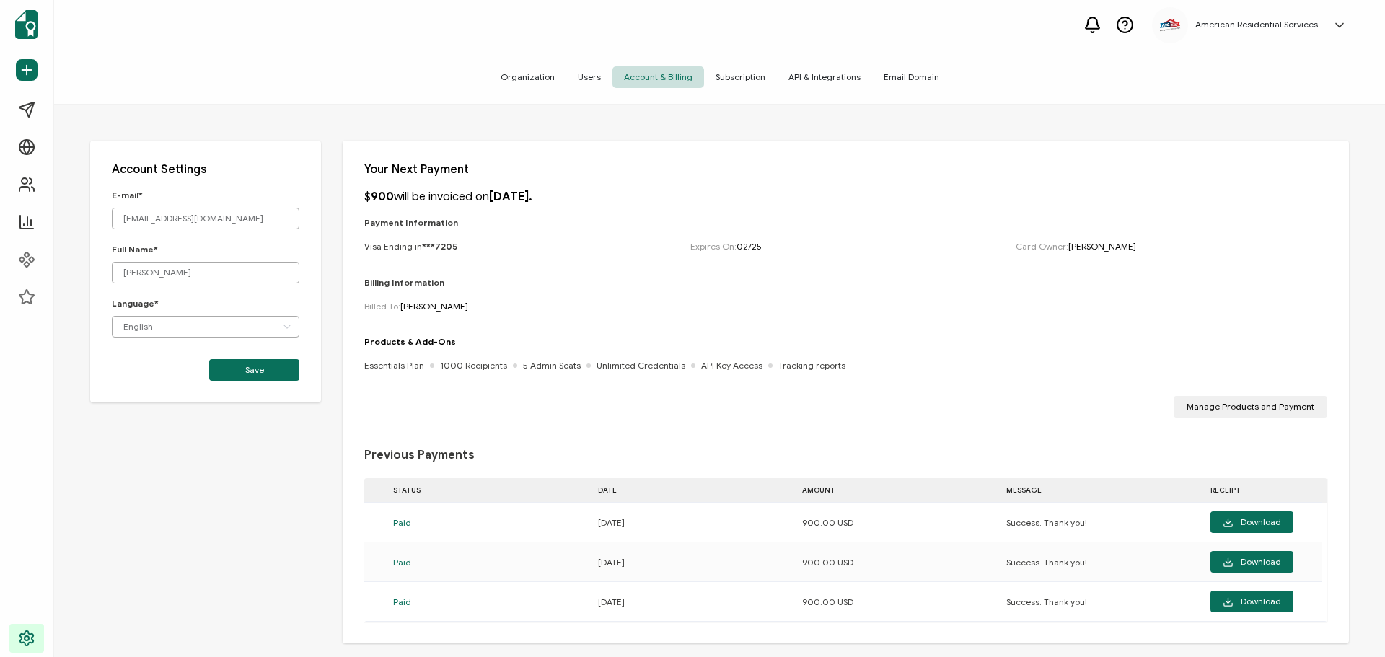
click at [596, 76] on span "Users" at bounding box center [589, 77] width 46 height 22
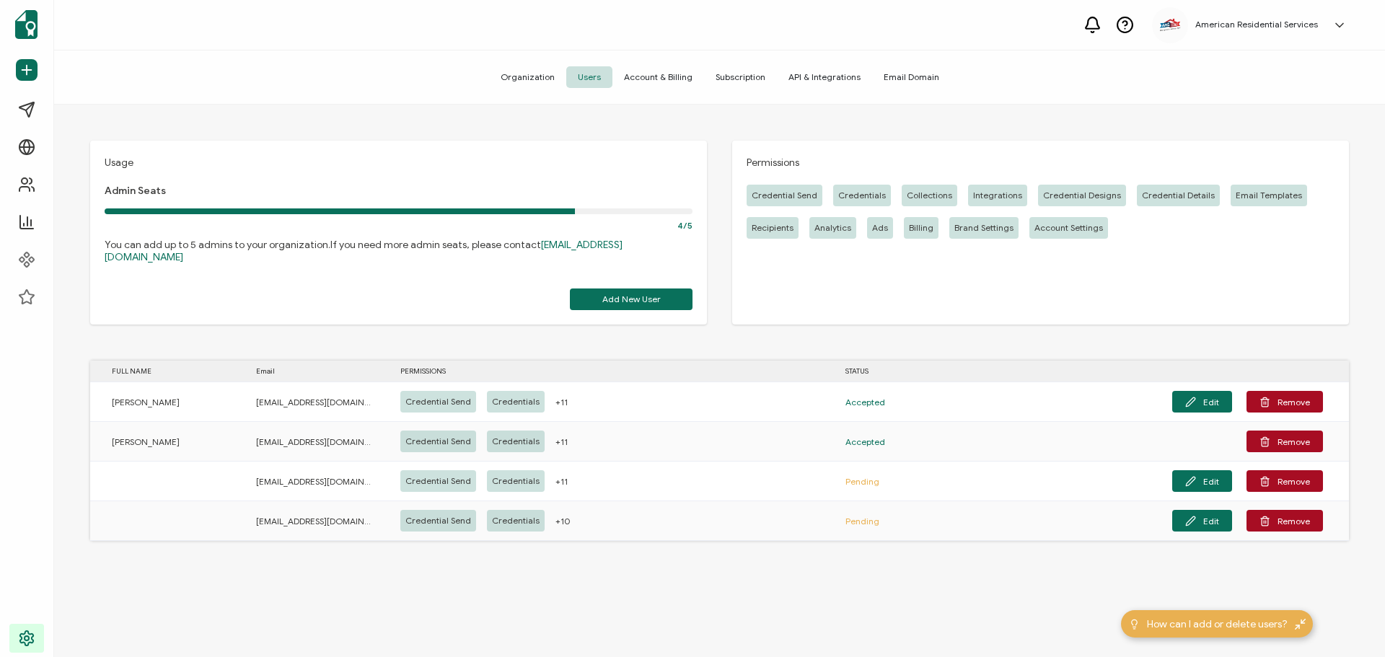
click at [540, 76] on span "Organization" at bounding box center [527, 77] width 77 height 22
